Goal: Information Seeking & Learning: Learn about a topic

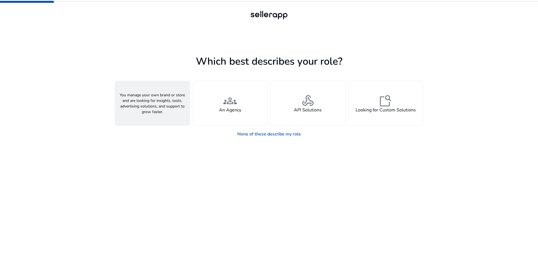
click at [162, 102] on div "person A Seller" at bounding box center [152, 103] width 75 height 44
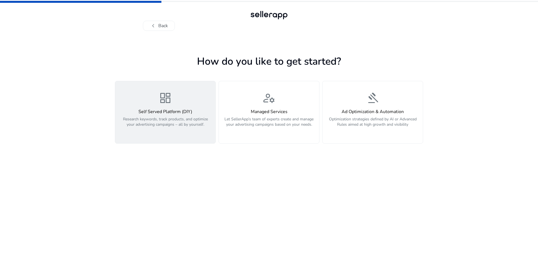
click at [181, 109] on h4 "Self Served Platform (DIY)" at bounding box center [166, 111] width 94 height 5
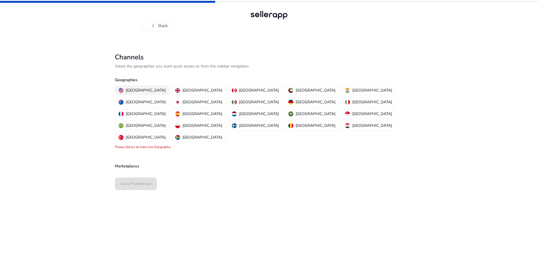
click at [141, 90] on p "[GEOGRAPHIC_DATA]" at bounding box center [146, 90] width 40 height 6
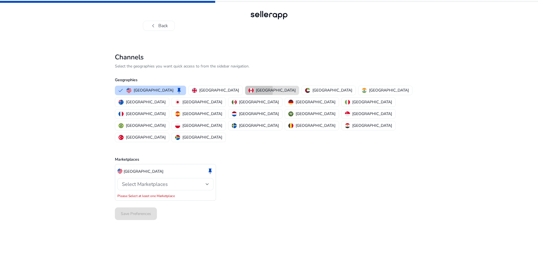
click at [249, 91] on img "button" at bounding box center [251, 90] width 5 height 5
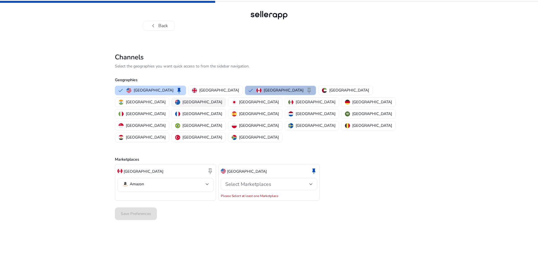
click at [222, 99] on p "Australia" at bounding box center [203, 102] width 40 height 6
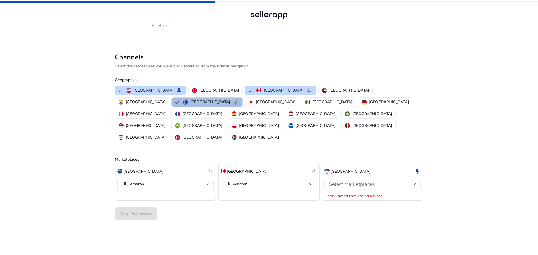
click at [399, 181] on div "Select Marketplaces" at bounding box center [371, 184] width 84 height 6
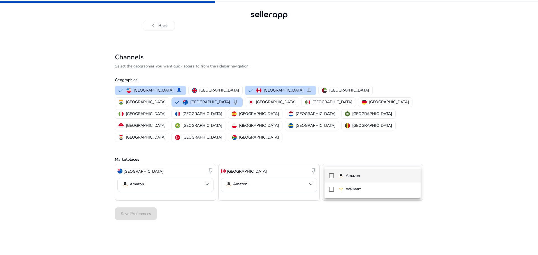
click at [357, 174] on p "Amazon" at bounding box center [353, 176] width 14 height 6
click at [458, 175] on div at bounding box center [269, 127] width 538 height 255
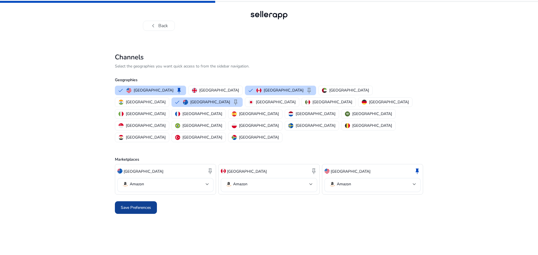
click at [140, 205] on span "Save Preferences" at bounding box center [136, 208] width 30 height 6
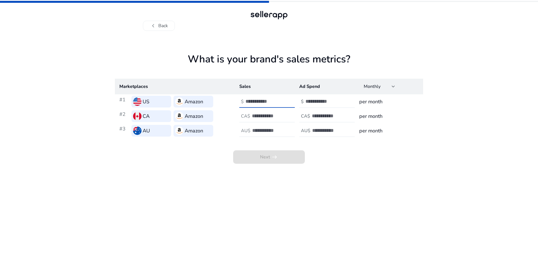
click at [262, 99] on input "number" at bounding box center [265, 101] width 38 height 6
type input "****"
click at [262, 117] on input "number" at bounding box center [271, 116] width 38 height 6
type input "*****"
click at [261, 101] on input "****" at bounding box center [265, 101] width 38 height 6
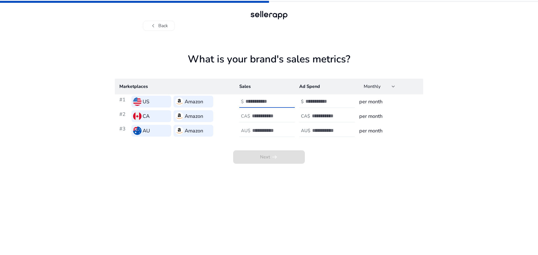
type input "*****"
click at [265, 133] on input "number" at bounding box center [271, 131] width 38 height 6
type input "*****"
click at [322, 103] on input "number" at bounding box center [325, 101] width 38 height 6
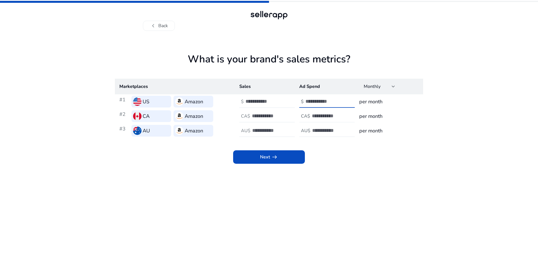
type input "****"
click at [320, 114] on input "number" at bounding box center [331, 116] width 38 height 6
type input "*"
type input "****"
click at [320, 133] on input "number" at bounding box center [331, 131] width 38 height 6
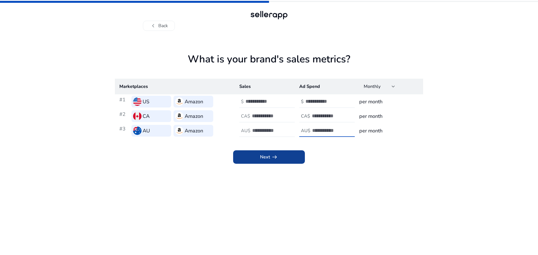
type input "****"
click at [282, 158] on span at bounding box center [269, 157] width 72 height 13
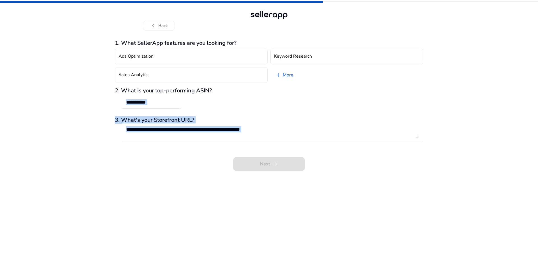
click at [281, 158] on div "1. What SellerApp features are you looking for? Ads Optimization Keyword Resear…" at bounding box center [269, 105] width 308 height 131
click at [281, 158] on div "Next arrow_right_alt" at bounding box center [269, 160] width 308 height 21
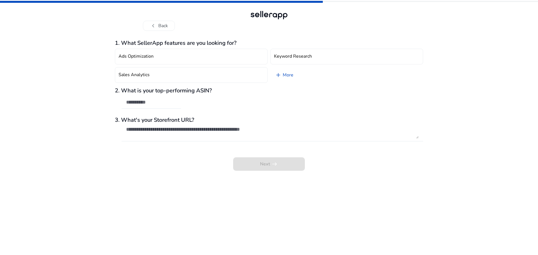
click at [269, 11] on div at bounding box center [269, 15] width 40 height 11
click at [268, 16] on div at bounding box center [269, 15] width 40 height 11
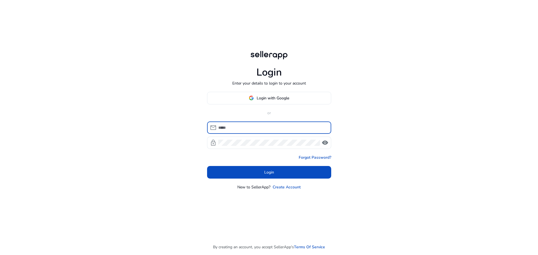
click at [254, 128] on input at bounding box center [272, 128] width 108 height 6
click at [244, 129] on input at bounding box center [272, 128] width 108 height 6
type input "**********"
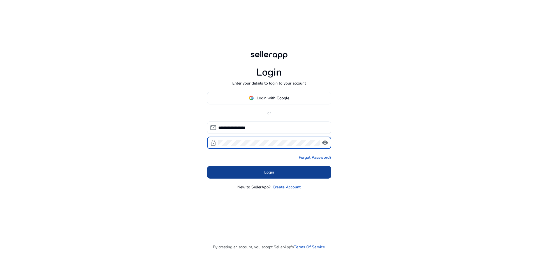
click at [264, 177] on span at bounding box center [269, 172] width 124 height 13
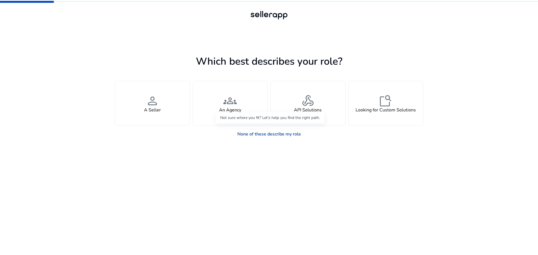
click at [288, 134] on link "None of these describe my role" at bounding box center [269, 134] width 73 height 11
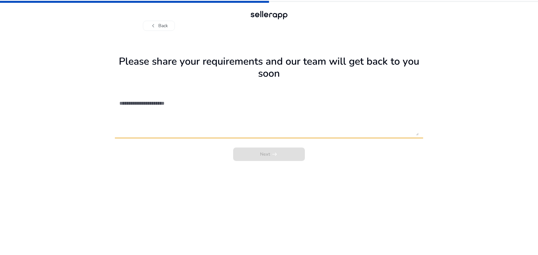
click at [197, 130] on textarea at bounding box center [268, 116] width 299 height 40
click at [175, 100] on textarea at bounding box center [268, 116] width 299 height 40
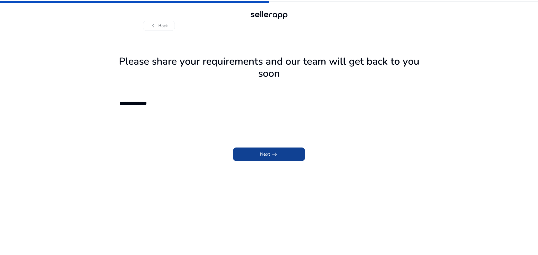
type textarea "**********"
click at [278, 156] on span "submit" at bounding box center [269, 154] width 72 height 13
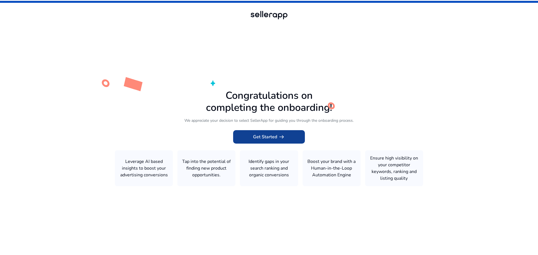
click at [283, 138] on span "arrow_right_alt" at bounding box center [281, 137] width 7 height 7
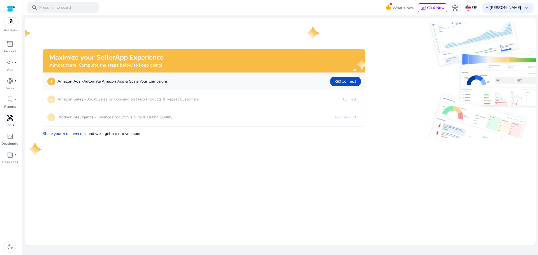
click at [12, 122] on div "handyman" at bounding box center [10, 118] width 16 height 9
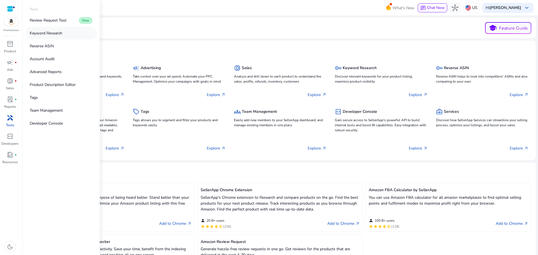
click at [52, 34] on p "Keyword Research" at bounding box center [46, 33] width 33 height 6
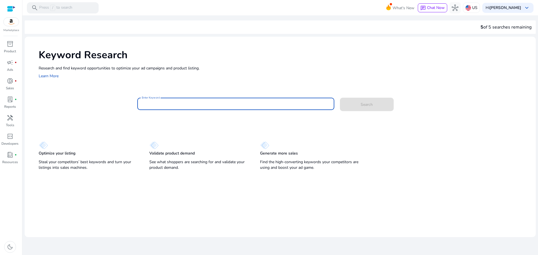
click at [168, 102] on input "Enter Keyword" at bounding box center [236, 104] width 188 height 6
type input "**********"
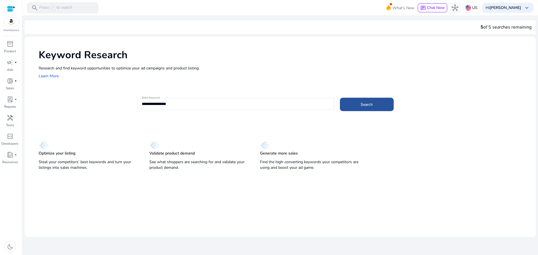
click at [366, 104] on span "Search" at bounding box center [367, 105] width 12 height 6
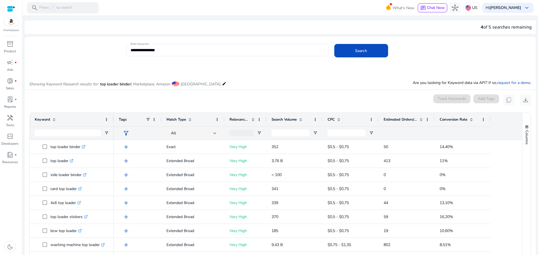
click at [209, 101] on div "0 keyword(s) selected Track Keywords Add Tags content_copy download" at bounding box center [280, 99] width 502 height 11
click at [523, 101] on span "download" at bounding box center [526, 100] width 7 height 7
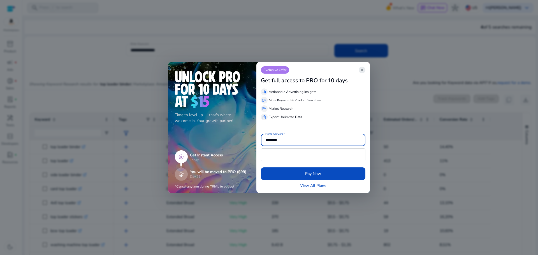
click at [363, 70] on span "close" at bounding box center [362, 70] width 4 height 4
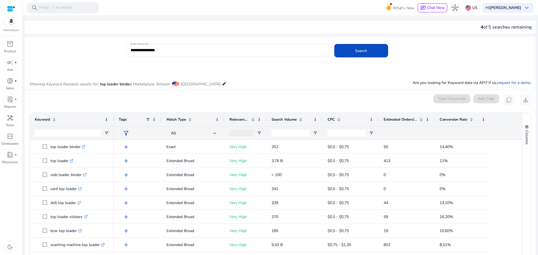
click at [479, 99] on div "Track Keywords Add Tags content_copy download" at bounding box center [482, 99] width 98 height 11
click at [162, 96] on div "0 keyword(s) selected Track Keywords Add Tags content_copy download" at bounding box center [280, 99] width 502 height 11
click at [49, 133] on input "Keyword Filter Input" at bounding box center [68, 133] width 66 height 7
click at [44, 121] on span "Keyword" at bounding box center [42, 119] width 15 height 5
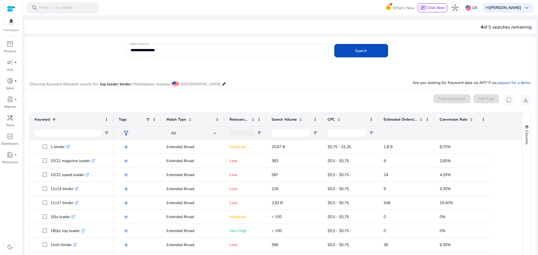
click at [44, 121] on span "Keyword" at bounding box center [42, 119] width 15 height 5
click at [279, 115] on div "Search Volume" at bounding box center [292, 119] width 40 height 11
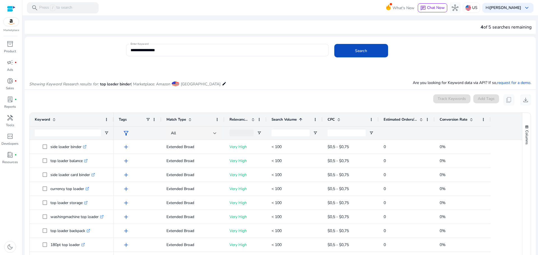
click at [282, 119] on span "Search Volume" at bounding box center [284, 119] width 25 height 5
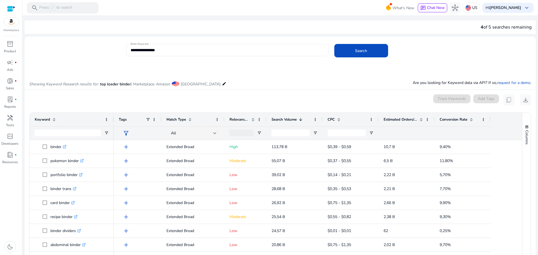
scroll to position [28, 0]
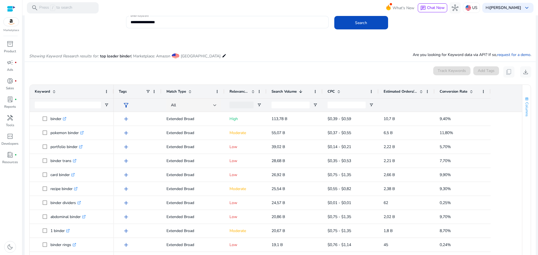
click at [525, 107] on span "Columns" at bounding box center [527, 109] width 5 height 14
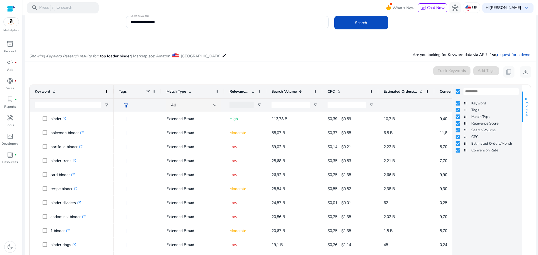
click at [528, 117] on button "Columns" at bounding box center [527, 107] width 8 height 30
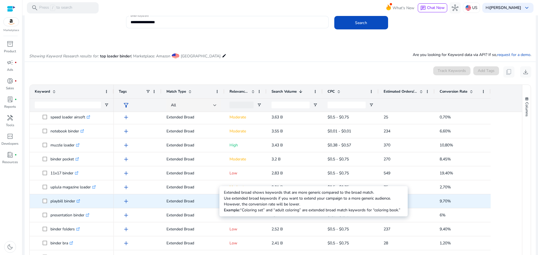
scroll to position [72, 0]
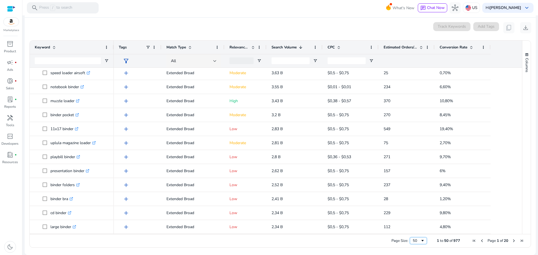
click at [417, 241] on div "50" at bounding box center [417, 241] width 8 height 5
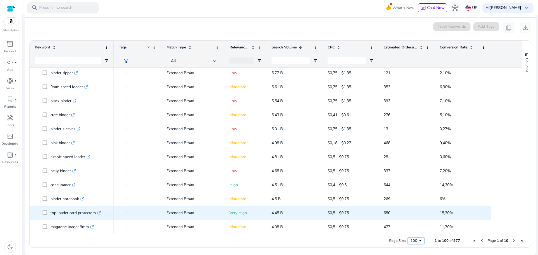
scroll to position [0, 0]
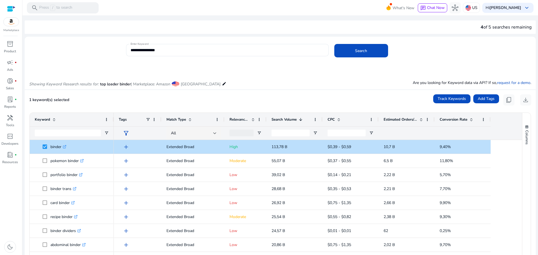
click at [38, 120] on span "Keyword" at bounding box center [42, 119] width 15 height 5
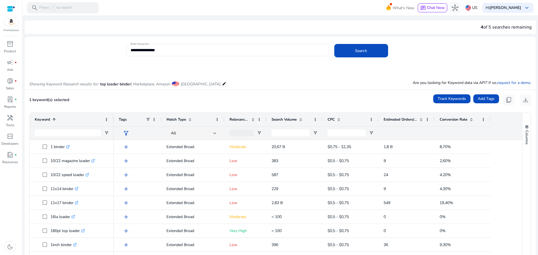
click at [38, 120] on span "Keyword" at bounding box center [42, 119] width 15 height 5
click at [149, 101] on div "1 keyword(s) selected Track Keywords Add Tags content_copy download" at bounding box center [280, 99] width 502 height 11
click at [100, 105] on div "1 keyword(s) selected Track Keywords Add Tags content_copy download" at bounding box center [280, 99] width 502 height 11
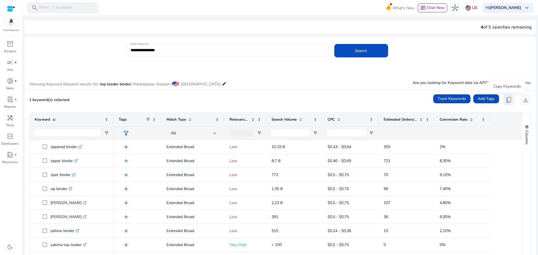
click at [506, 100] on span "content_copy" at bounding box center [509, 100] width 7 height 7
click at [269, 102] on div "1 keyword(s) selected Track Keywords Add Tags content_copy download" at bounding box center [280, 99] width 502 height 11
click at [46, 119] on span "Keyword" at bounding box center [42, 119] width 15 height 5
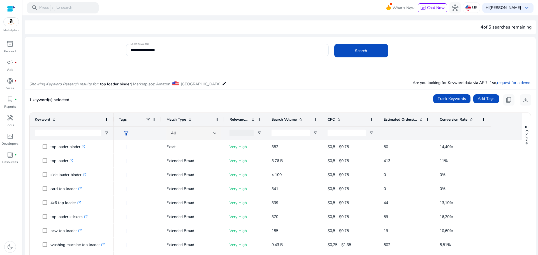
click at [46, 119] on span "Keyword" at bounding box center [42, 119] width 15 height 5
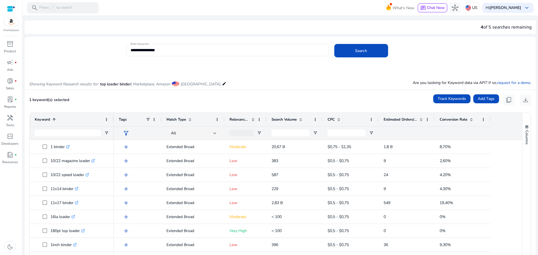
click at [44, 123] on div "Keyword 1" at bounding box center [69, 119] width 68 height 11
click at [289, 120] on span "Search Volume" at bounding box center [284, 119] width 25 height 5
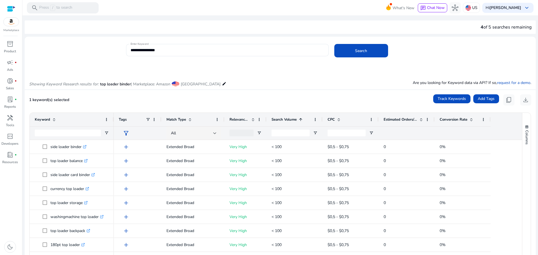
click at [289, 120] on span "Search Volume" at bounding box center [284, 119] width 25 height 5
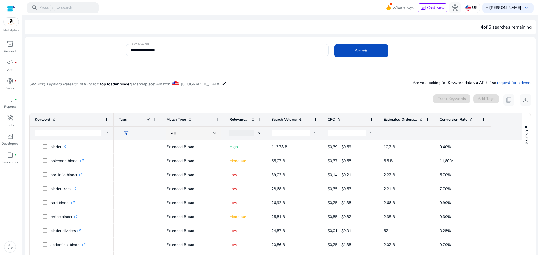
click at [135, 98] on div "0 keyword(s) selected Track Keywords Add Tags content_copy download" at bounding box center [280, 99] width 502 height 11
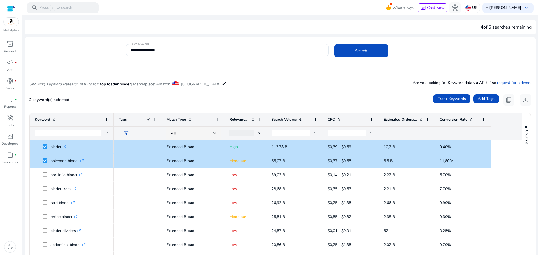
click at [104, 119] on div "Keyword" at bounding box center [72, 119] width 74 height 13
click at [108, 117] on span at bounding box center [106, 119] width 4 height 4
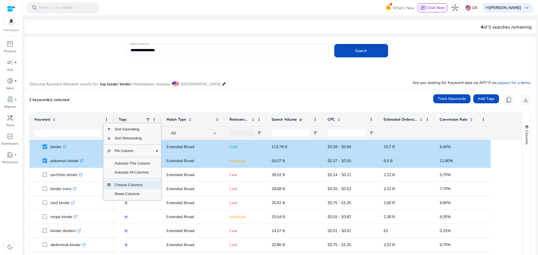
click at [133, 186] on span "Choose Columns" at bounding box center [132, 185] width 42 height 9
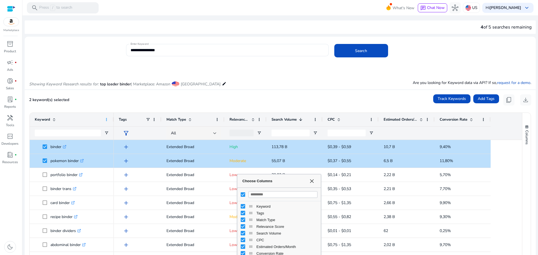
click at [105, 122] on span at bounding box center [106, 119] width 4 height 4
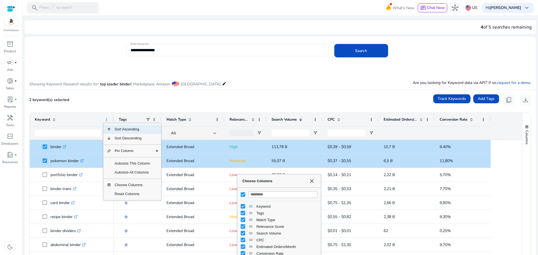
click at [107, 120] on span at bounding box center [106, 119] width 4 height 4
click at [138, 175] on span "Autosize All Columns" at bounding box center [132, 172] width 42 height 9
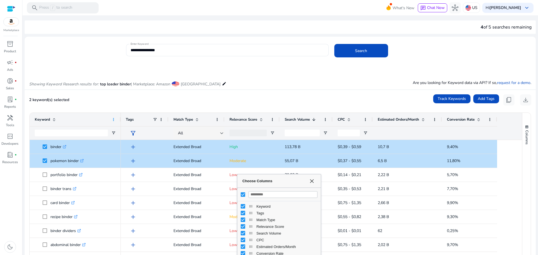
click at [116, 119] on span at bounding box center [113, 119] width 4 height 4
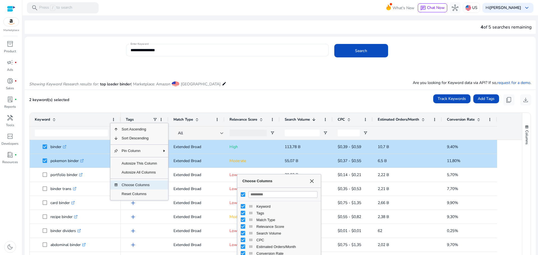
click at [128, 187] on span "Choose Columns" at bounding box center [139, 185] width 42 height 9
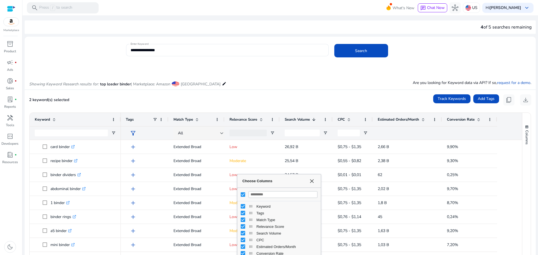
scroll to position [1, 0]
click at [313, 180] on span "Choose Columns" at bounding box center [312, 181] width 4 height 4
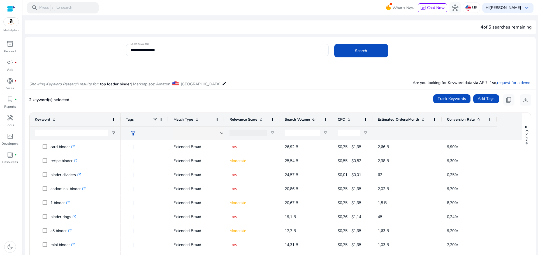
click at [205, 100] on div "2 keyword(s) selected Track Keywords Add Tags content_copy download" at bounding box center [280, 99] width 502 height 11
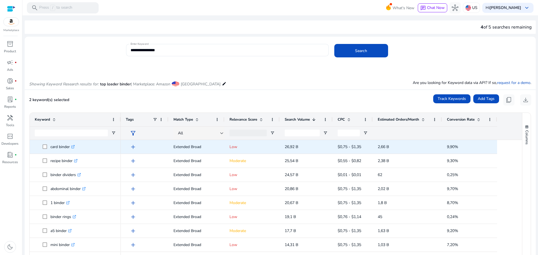
scroll to position [0, 0]
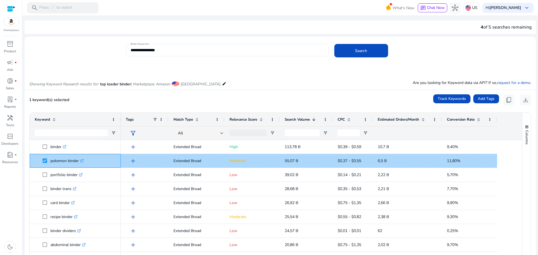
click at [45, 163] on span at bounding box center [47, 160] width 8 height 11
click at [41, 161] on span "pokemon binder .st0{fill:#2c8af8}" at bounding box center [75, 160] width 81 height 11
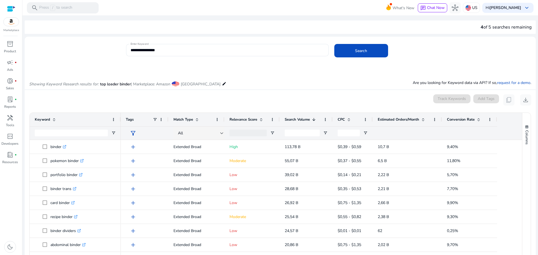
click at [103, 101] on div "0 keyword(s) selected Track Keywords Add Tags content_copy download" at bounding box center [280, 99] width 502 height 11
click at [115, 121] on span at bounding box center [113, 119] width 4 height 4
click at [528, 102] on button "download" at bounding box center [525, 99] width 11 height 11
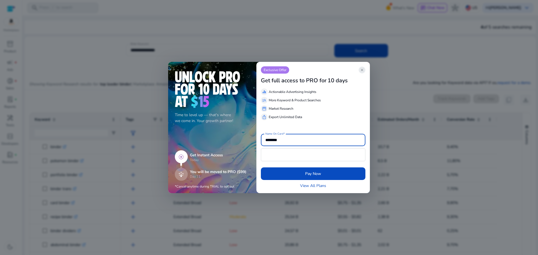
click at [364, 70] on span "close" at bounding box center [362, 70] width 4 height 4
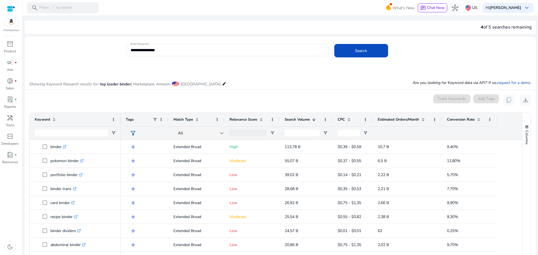
click at [507, 102] on app-icon-holder "content_copy" at bounding box center [508, 99] width 11 height 11
click at [327, 102] on div "0 keyword(s) selected Track Keywords Add Tags content_copy download" at bounding box center [280, 99] width 502 height 11
click at [115, 105] on div "0 keyword(s) selected Track Keywords Add Tags content_copy download" at bounding box center [280, 99] width 502 height 11
click at [110, 119] on div "Keyword" at bounding box center [75, 119] width 81 height 13
click at [115, 119] on span at bounding box center [113, 119] width 4 height 4
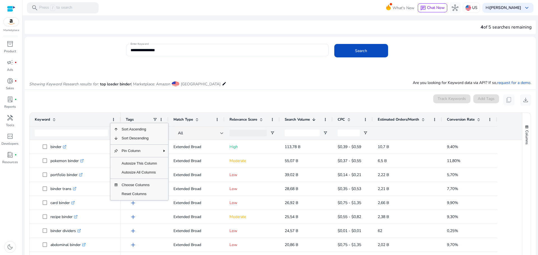
click at [126, 102] on div "0 keyword(s) selected Track Keywords Add Tags content_copy download" at bounding box center [280, 99] width 502 height 11
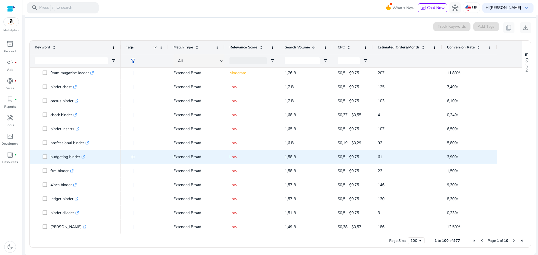
scroll to position [815, 0]
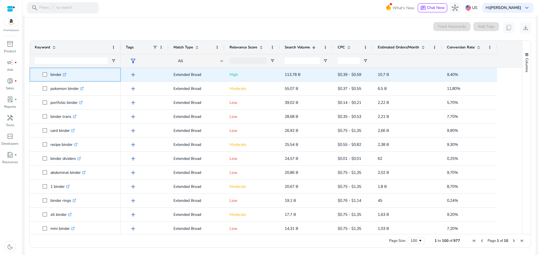
click at [41, 75] on span "binder .st0{fill:#2c8af8}" at bounding box center [75, 74] width 81 height 11
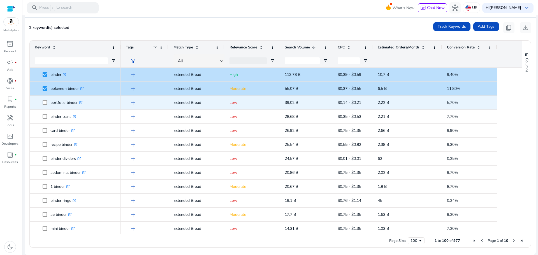
click at [48, 104] on span at bounding box center [47, 102] width 8 height 11
click at [44, 120] on span at bounding box center [47, 116] width 8 height 11
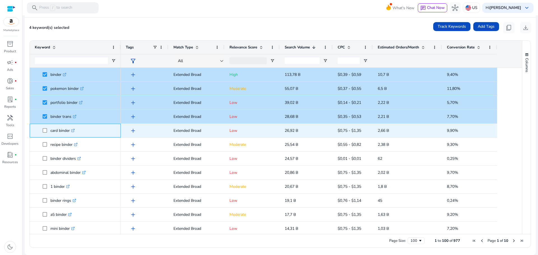
click at [46, 126] on span at bounding box center [47, 130] width 8 height 11
click at [43, 133] on span at bounding box center [47, 130] width 8 height 11
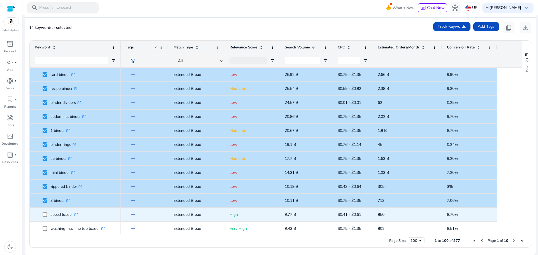
click at [48, 216] on span at bounding box center [47, 214] width 8 height 11
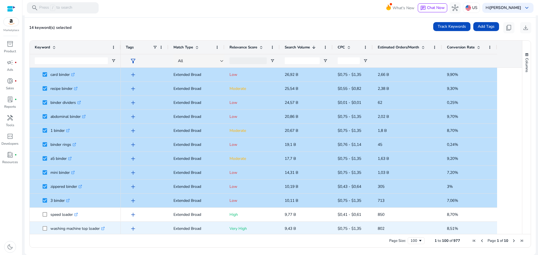
click at [48, 229] on span at bounding box center [47, 228] width 8 height 11
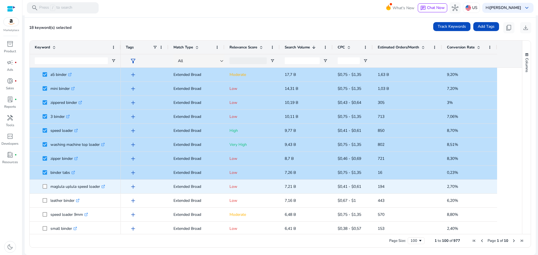
click at [42, 187] on span "maglula uplula speed loader .st0{fill:#2c8af8}" at bounding box center [75, 186] width 81 height 11
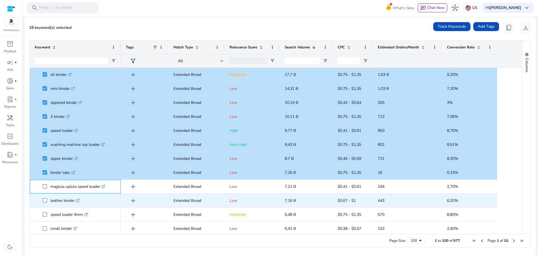
click at [43, 191] on span at bounding box center [47, 186] width 8 height 11
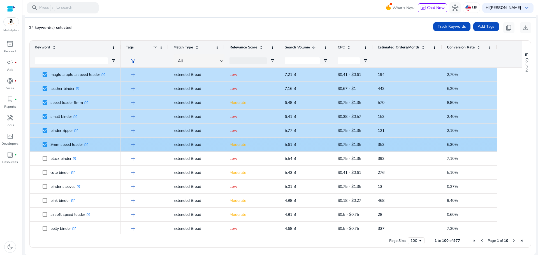
click at [46, 156] on span at bounding box center [47, 158] width 8 height 11
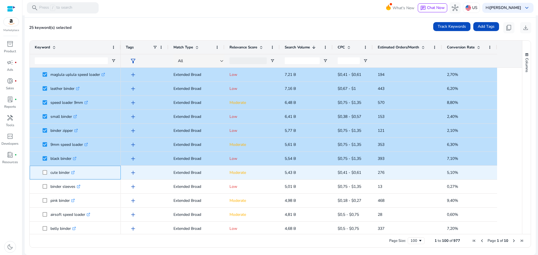
click at [45, 175] on span at bounding box center [47, 172] width 8 height 11
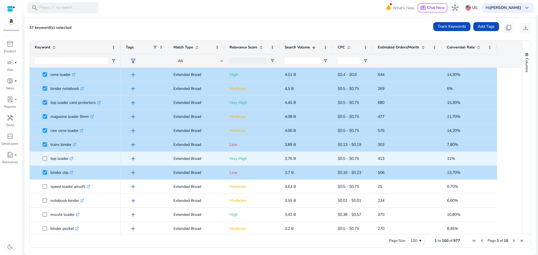
click at [45, 161] on span at bounding box center [47, 158] width 8 height 11
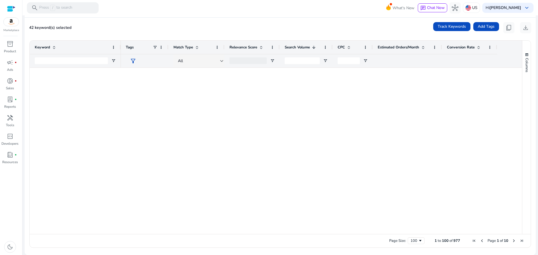
scroll to position [561, 0]
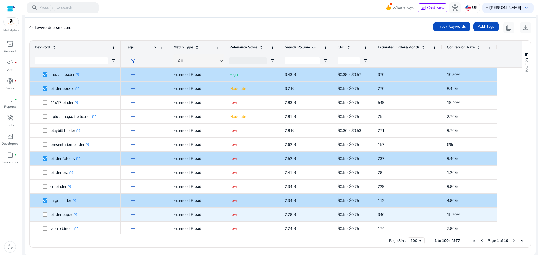
drag, startPoint x: 47, startPoint y: 220, endPoint x: 47, endPoint y: 215, distance: 4.6
click at [47, 220] on span at bounding box center [47, 214] width 8 height 11
click at [47, 216] on span at bounding box center [47, 214] width 8 height 11
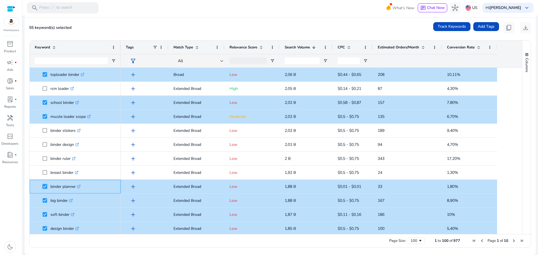
scroll to position [869, 0]
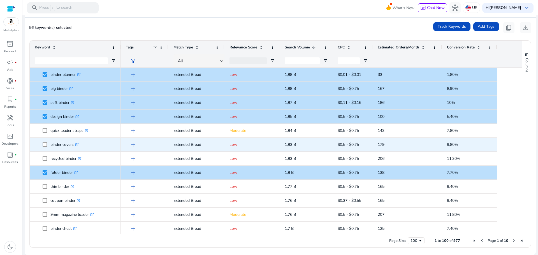
click at [46, 148] on span at bounding box center [47, 144] width 8 height 11
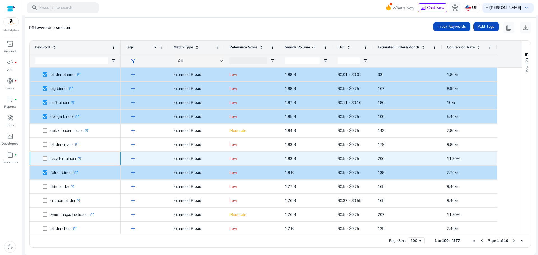
click at [46, 161] on span at bounding box center [47, 158] width 8 height 11
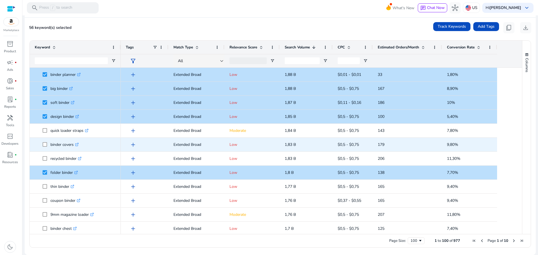
click at [45, 148] on span at bounding box center [47, 144] width 8 height 11
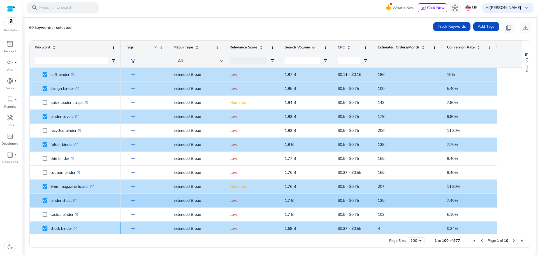
scroll to position [981, 0]
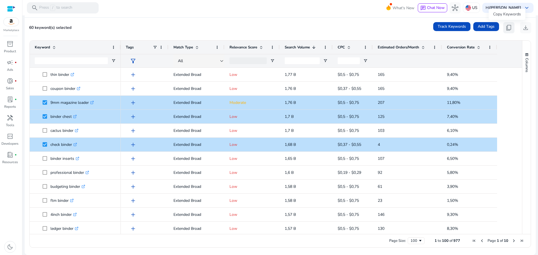
click at [510, 27] on span "content_copy" at bounding box center [509, 27] width 7 height 7
click at [532, 89] on ag-grid-angular "Press SPACE to select this row. Drag here to set row groups Drag here to set co…" at bounding box center [280, 144] width 511 height 213
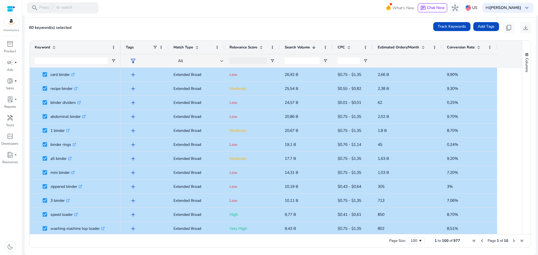
scroll to position [0, 0]
click at [31, 45] on div "Keyword" at bounding box center [75, 47] width 91 height 13
click at [31, 36] on mat-card "60 keyword(s) selected Track Keywords Add Tags content_copy download Press ENTE…" at bounding box center [280, 137] width 511 height 238
